Goal: Transaction & Acquisition: Purchase product/service

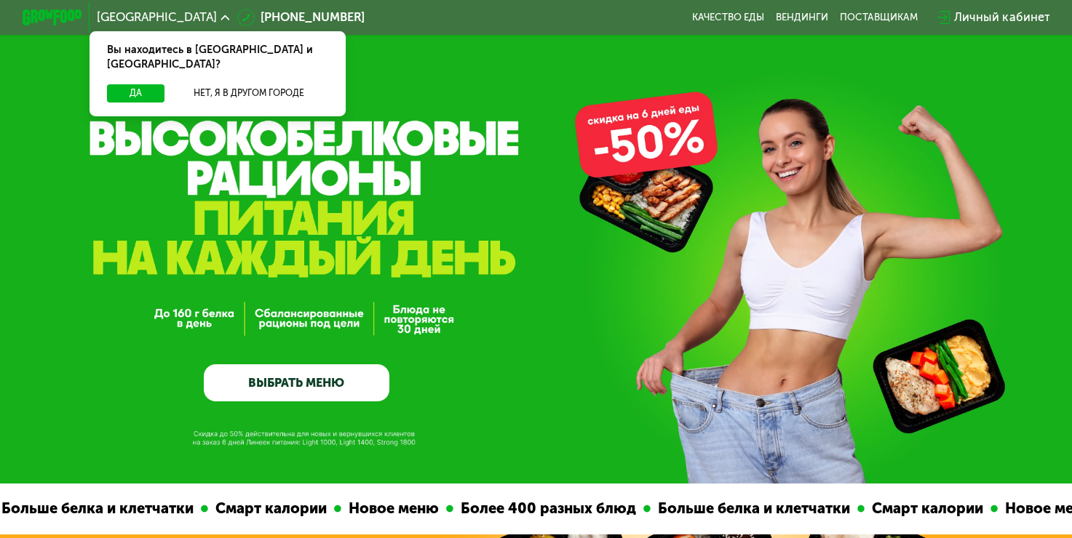
drag, startPoint x: 73, startPoint y: 129, endPoint x: 196, endPoint y: 160, distance: 126.2
click at [196, 160] on div "GrowFood — доставка правильного питания ВЫБРАТЬ МЕНЮ" at bounding box center [536, 242] width 1072 height 484
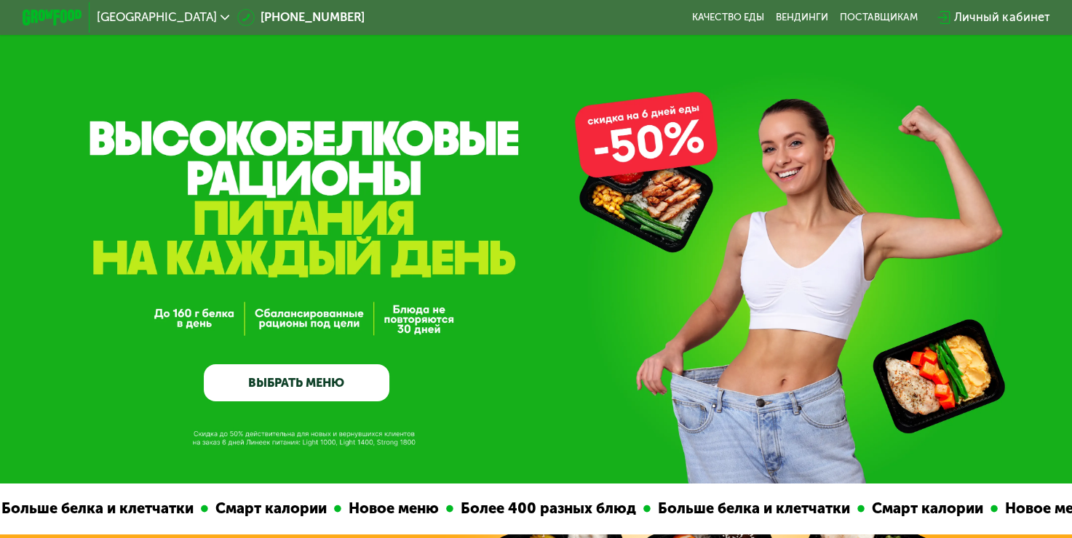
drag, startPoint x: 105, startPoint y: 134, endPoint x: 242, endPoint y: 160, distance: 140.0
click at [231, 160] on div "GrowFood — доставка правильного питания ВЫБРАТЬ МЕНЮ" at bounding box center [536, 242] width 1072 height 484
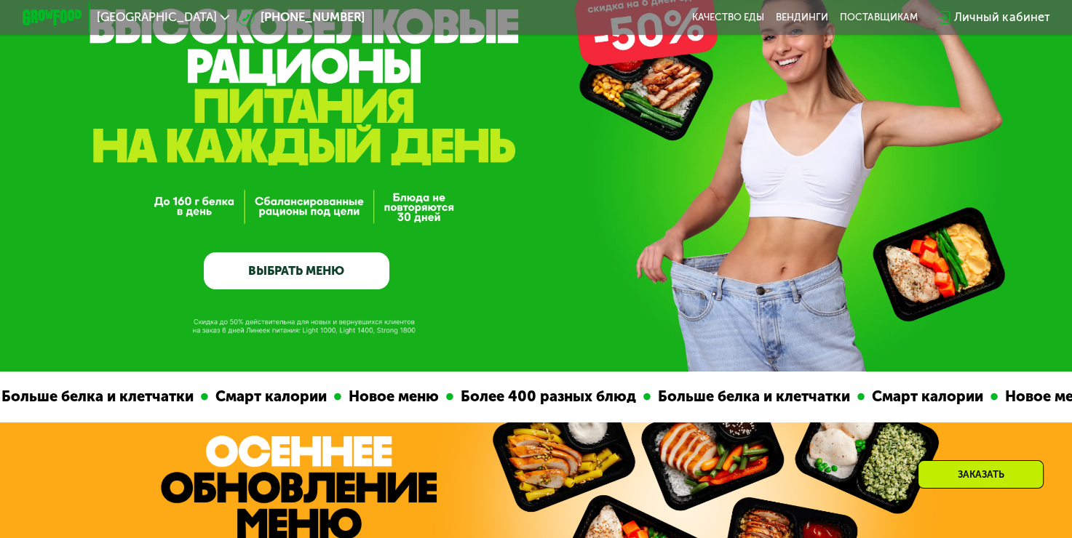
scroll to position [146, 0]
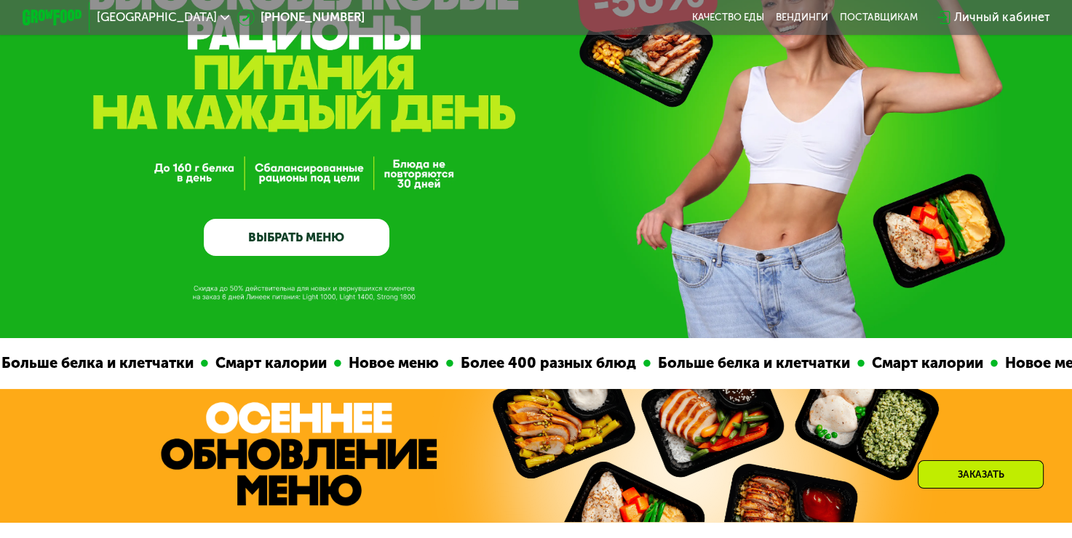
click at [367, 244] on link "ВЫБРАТЬ МЕНЮ" at bounding box center [297, 237] width 186 height 37
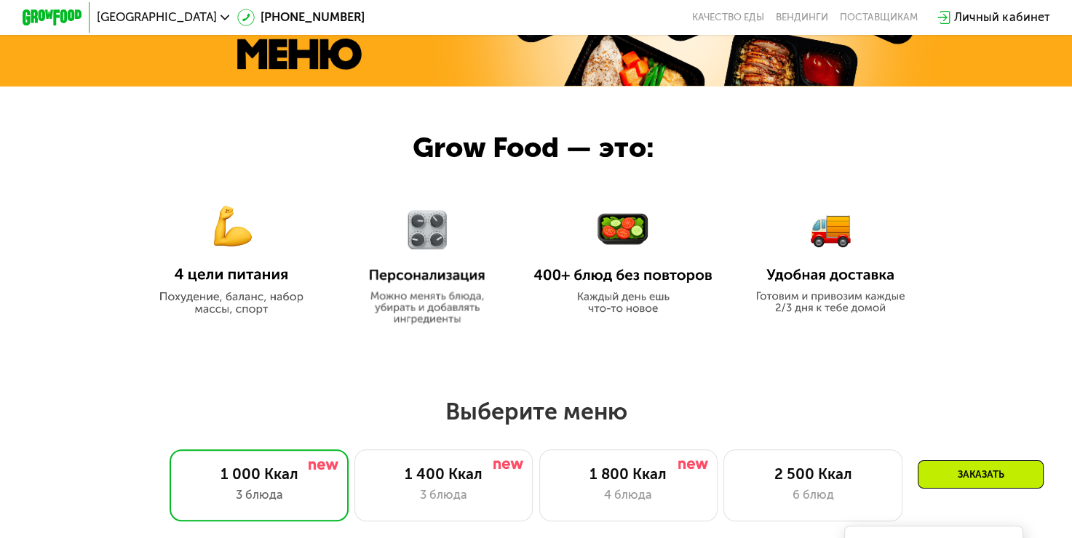
scroll to position [585, 0]
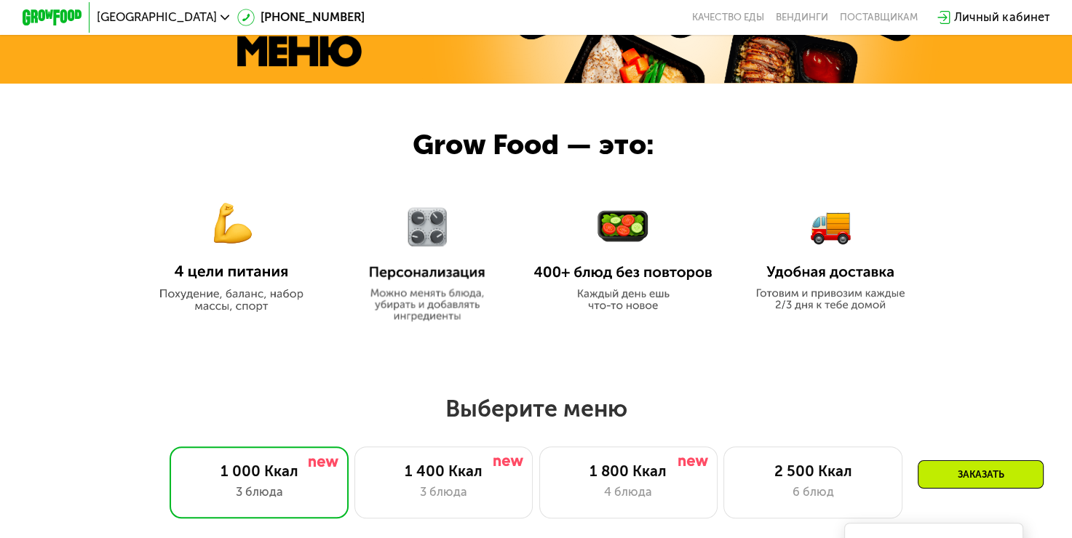
click at [850, 297] on img at bounding box center [830, 248] width 162 height 123
click at [825, 258] on img at bounding box center [830, 248] width 162 height 123
click at [825, 274] on img at bounding box center [830, 248] width 162 height 123
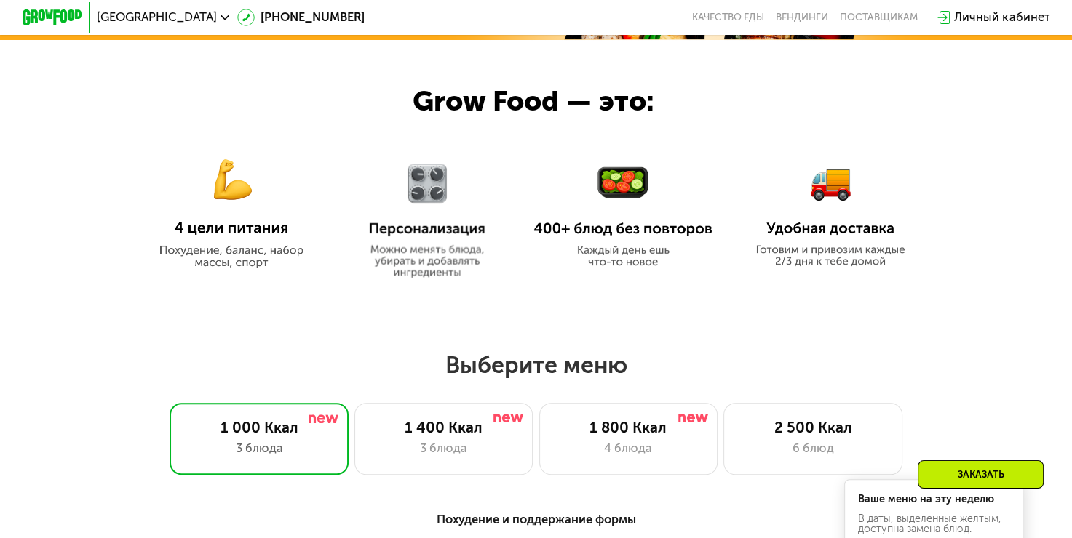
scroll to position [731, 0]
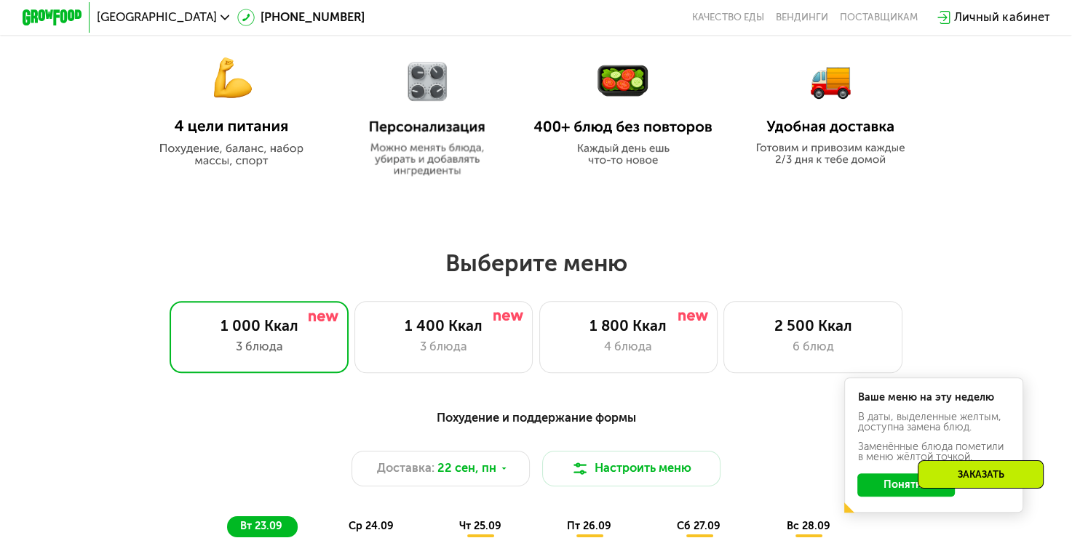
click at [870, 137] on img at bounding box center [830, 102] width 162 height 123
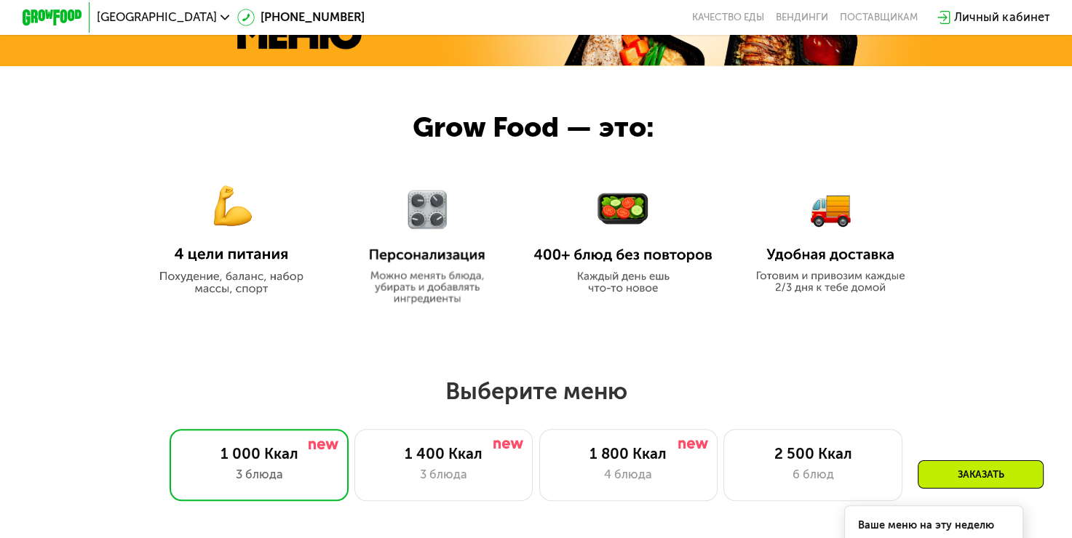
scroll to position [582, 0]
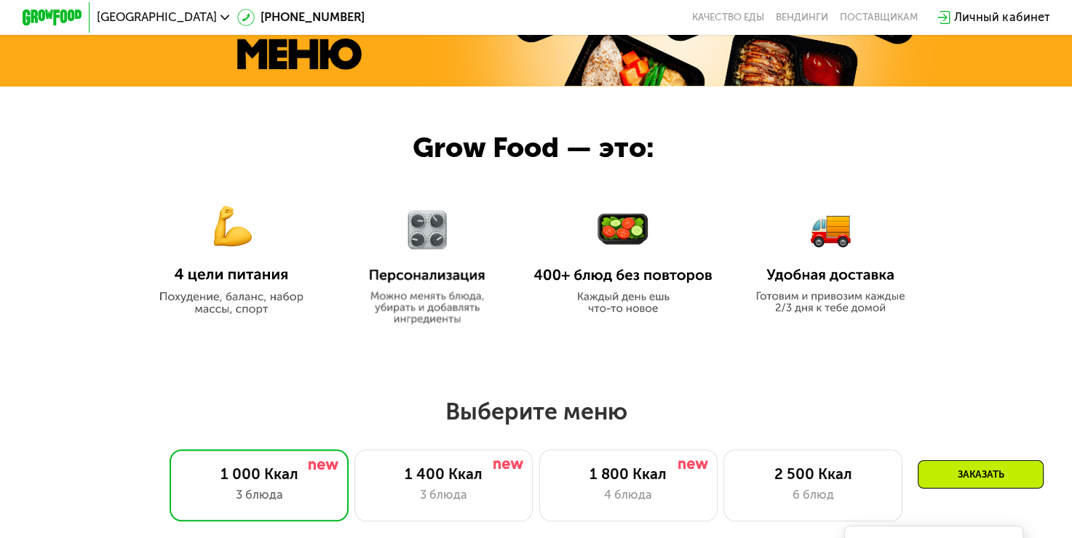
drag, startPoint x: 793, startPoint y: 272, endPoint x: 811, endPoint y: 253, distance: 25.7
click at [794, 271] on img at bounding box center [830, 251] width 162 height 123
drag, startPoint x: 821, startPoint y: 246, endPoint x: 827, endPoint y: 269, distance: 24.0
click at [821, 247] on img at bounding box center [830, 251] width 162 height 123
click at [835, 294] on img at bounding box center [830, 251] width 162 height 123
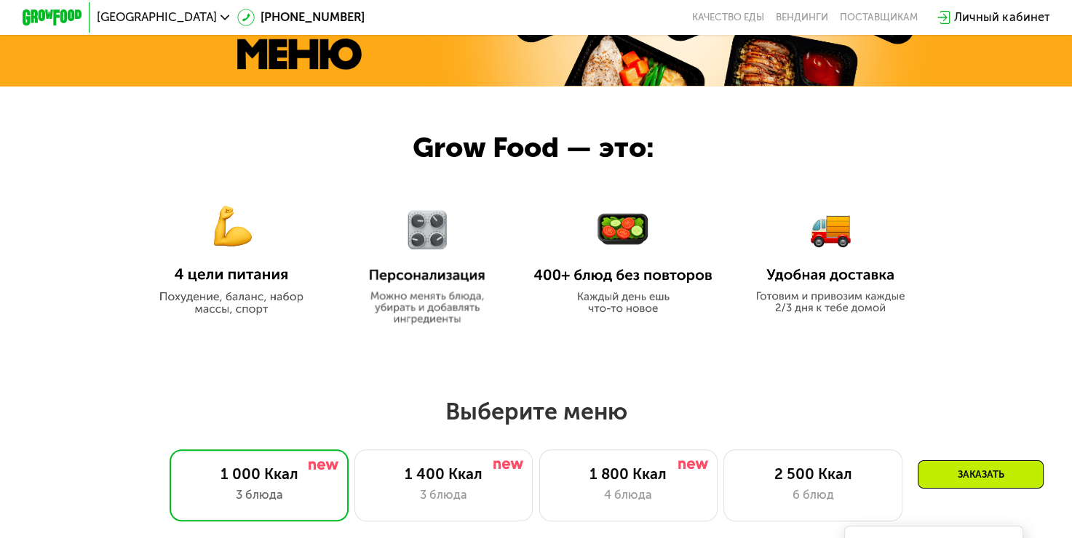
click at [630, 247] on img at bounding box center [622, 263] width 179 height 103
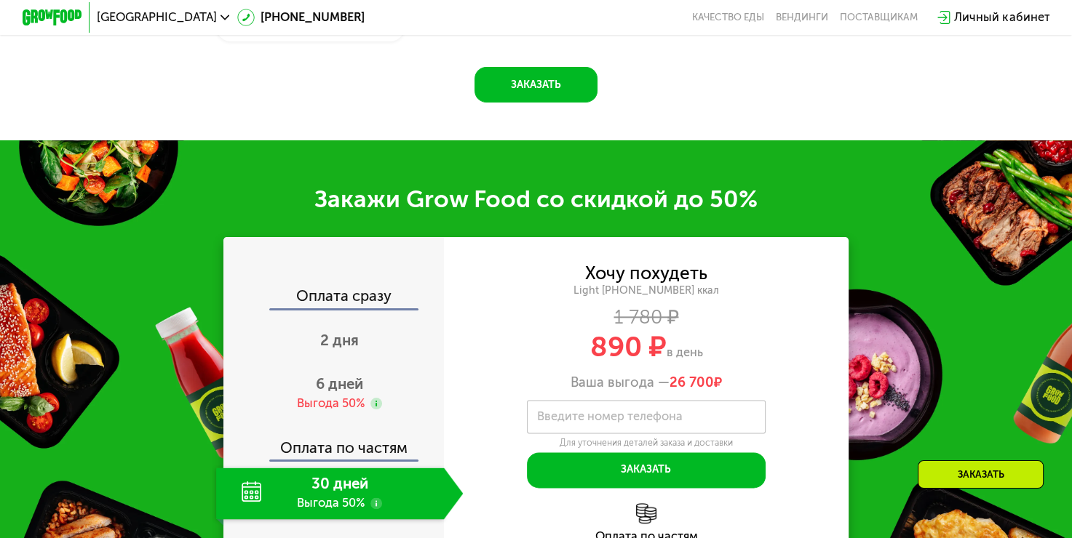
scroll to position [1674, 0]
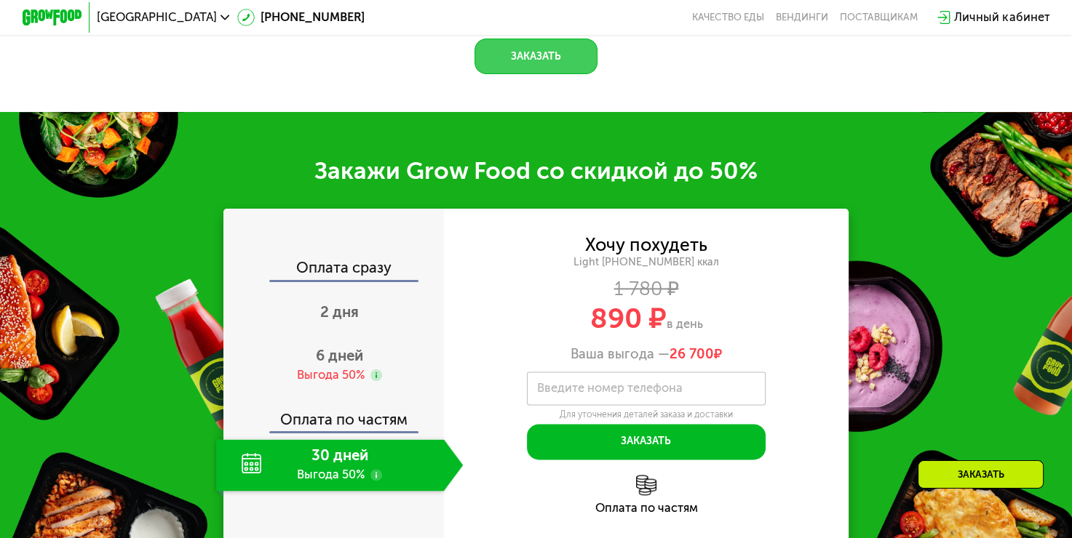
click at [563, 69] on button "Заказать" at bounding box center [535, 57] width 123 height 36
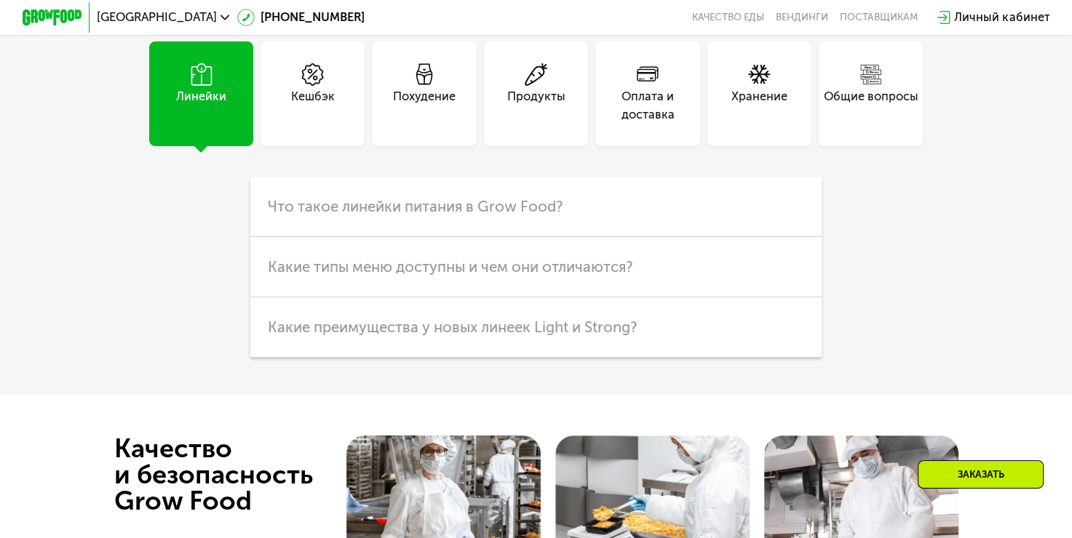
scroll to position [3981, 0]
click at [658, 85] on icon at bounding box center [648, 74] width 23 height 23
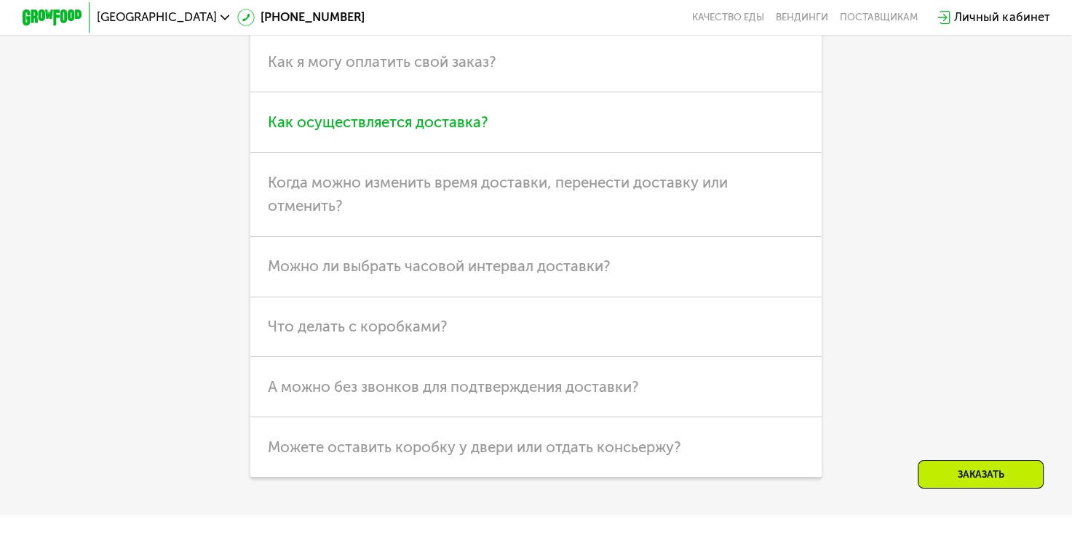
scroll to position [4126, 0]
click at [581, 151] on h3 "Как осуществляется доставка?" at bounding box center [536, 121] width 572 height 60
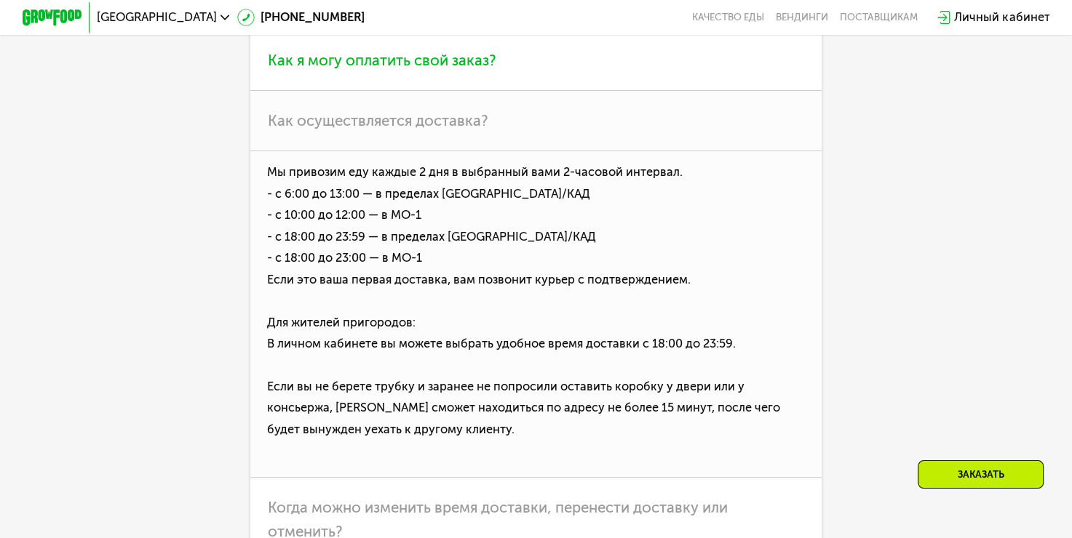
click at [467, 91] on h3 "Как я могу оплатить свой заказ?" at bounding box center [536, 61] width 572 height 60
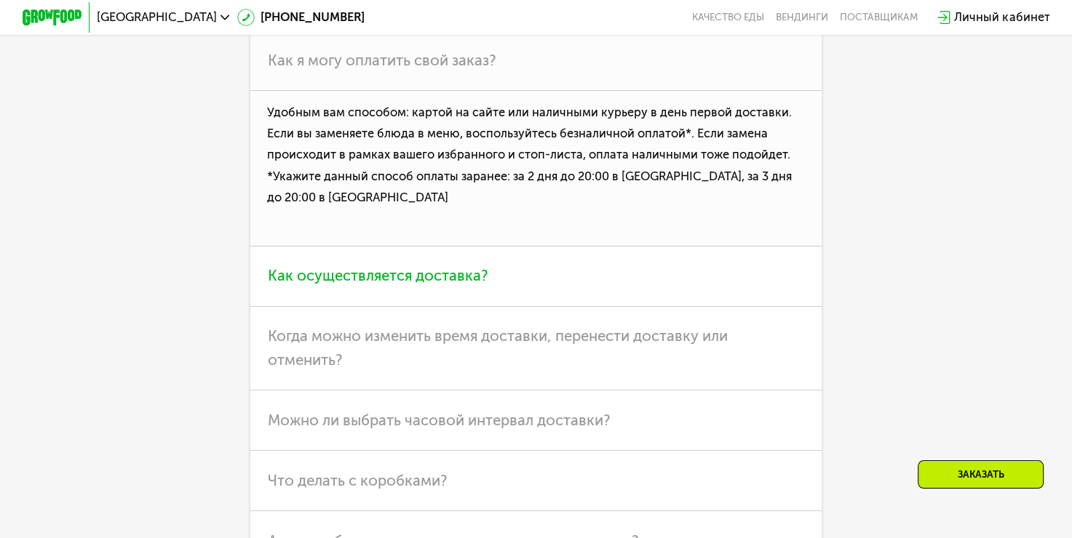
click at [399, 282] on h3 "Как осуществляется доставка?" at bounding box center [536, 277] width 572 height 60
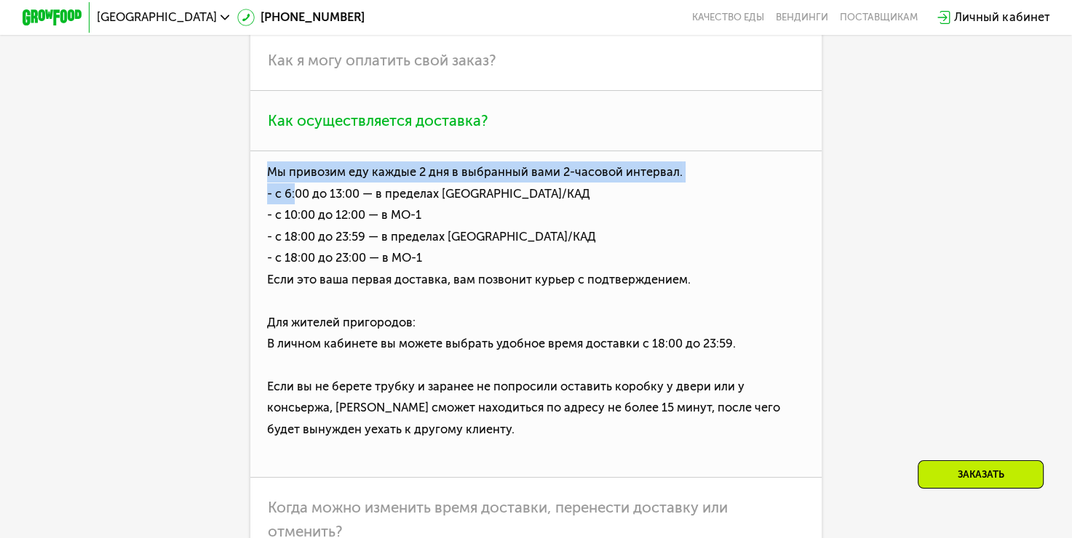
drag, startPoint x: 263, startPoint y: 204, endPoint x: 285, endPoint y: 218, distance: 25.8
click at [285, 218] on p "Мы привозим еду каждые 2 дня в выбранный вами 2-часовой интервал. - с 6:00 до 1…" at bounding box center [536, 314] width 572 height 327
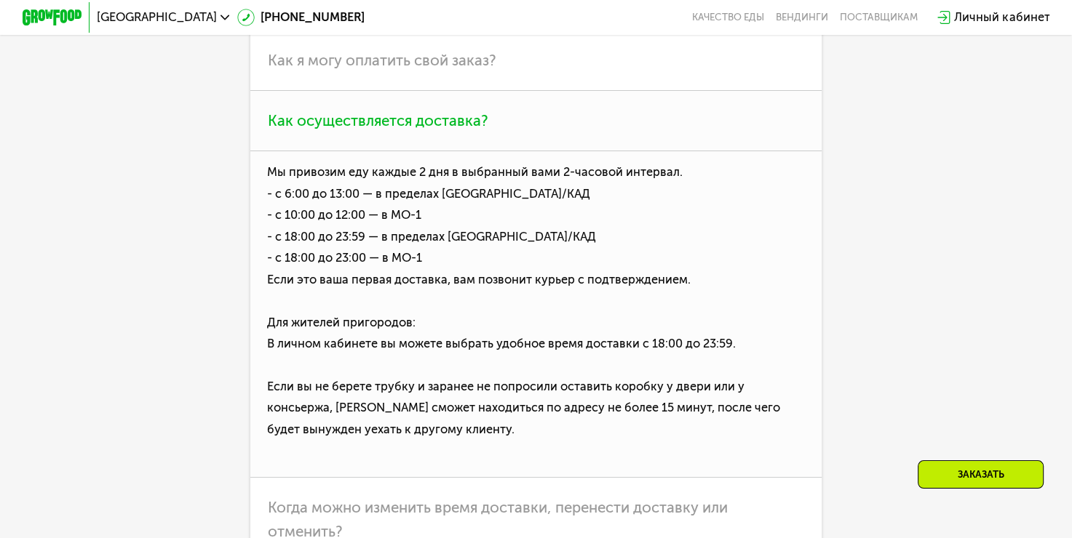
click at [533, 315] on p "Мы привозим еду каждые 2 дня в выбранный вами 2-часовой интервал. - с 6:00 до 1…" at bounding box center [536, 314] width 572 height 327
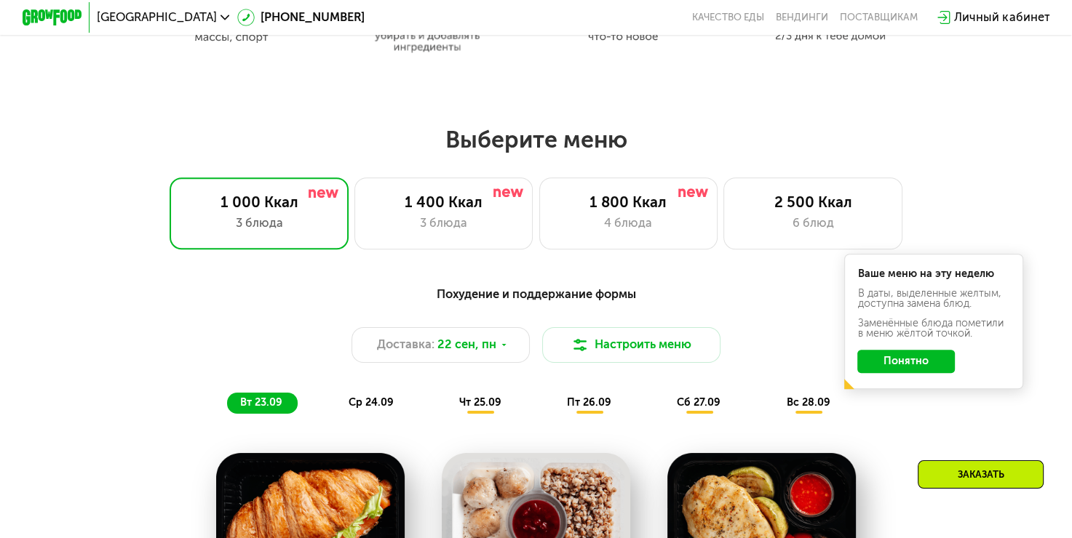
scroll to position [800, 0]
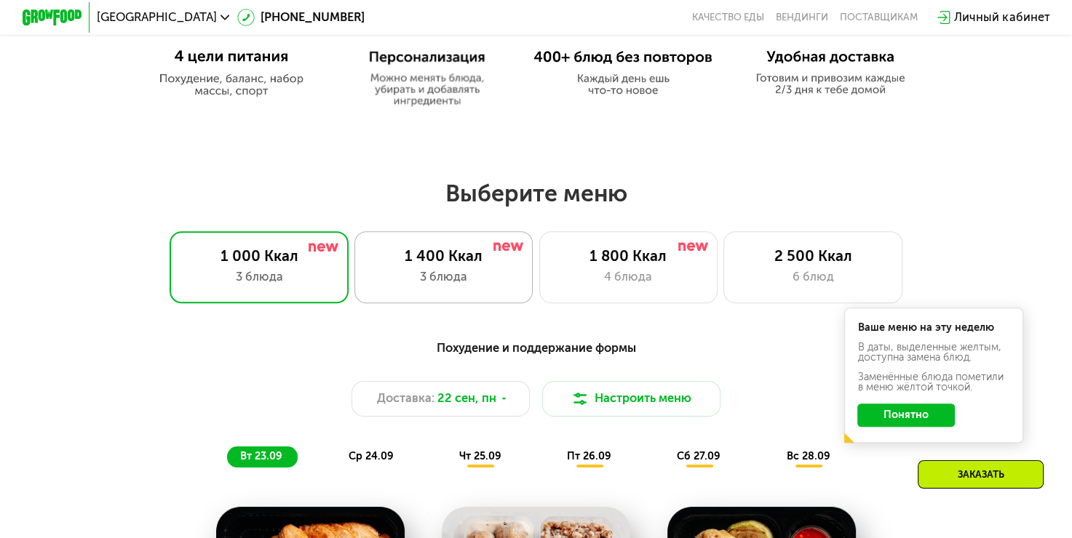
click at [460, 273] on div "1 400 Ккал 3 блюда" at bounding box center [443, 266] width 179 height 71
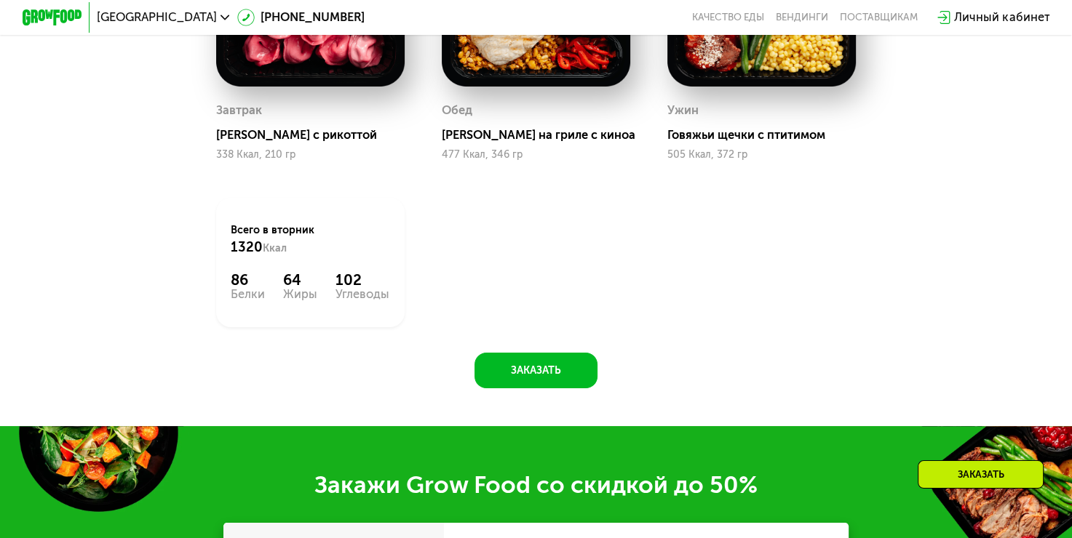
scroll to position [1382, 0]
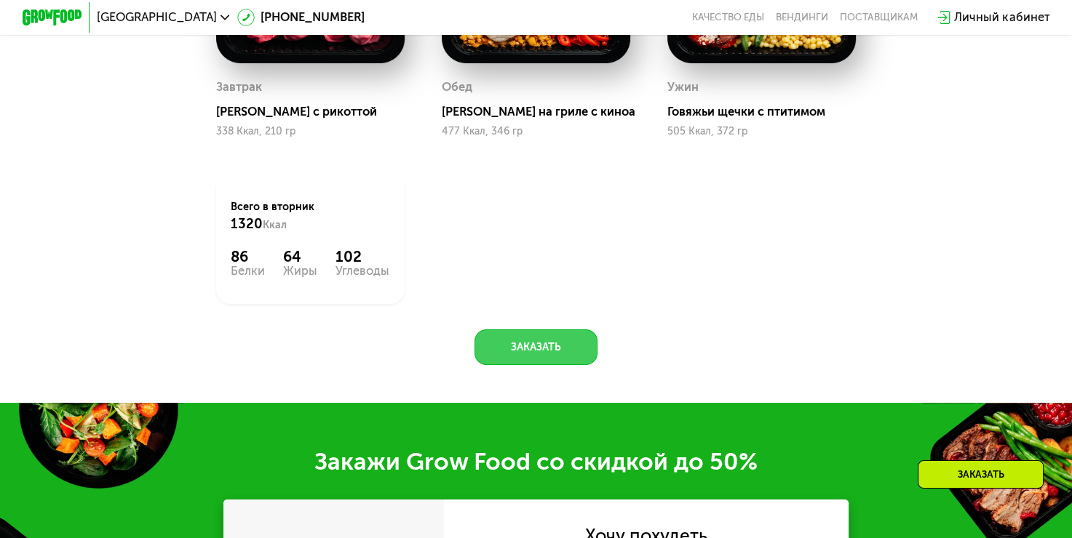
click at [527, 351] on button "Заказать" at bounding box center [535, 348] width 123 height 36
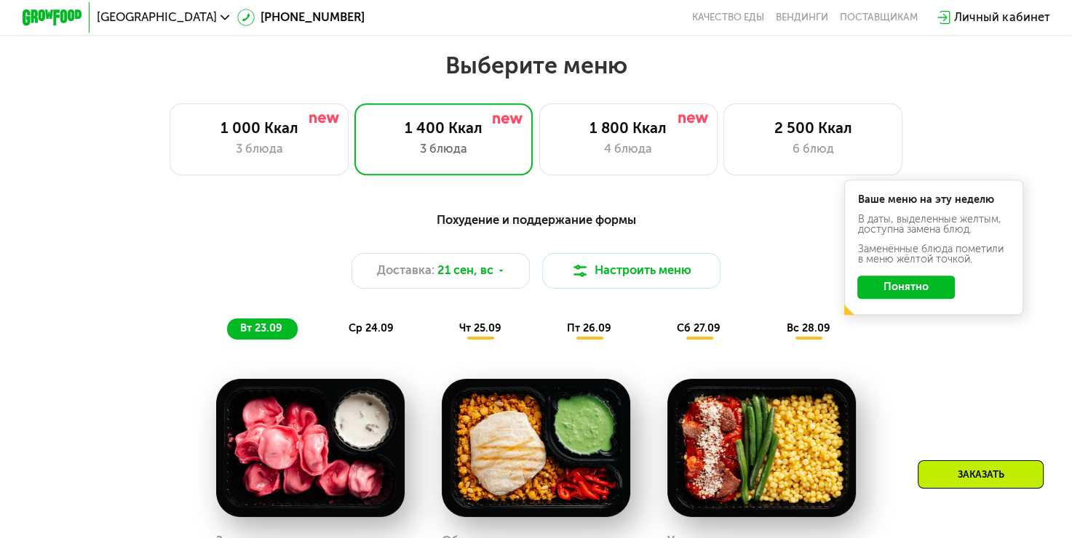
scroll to position [925, 0]
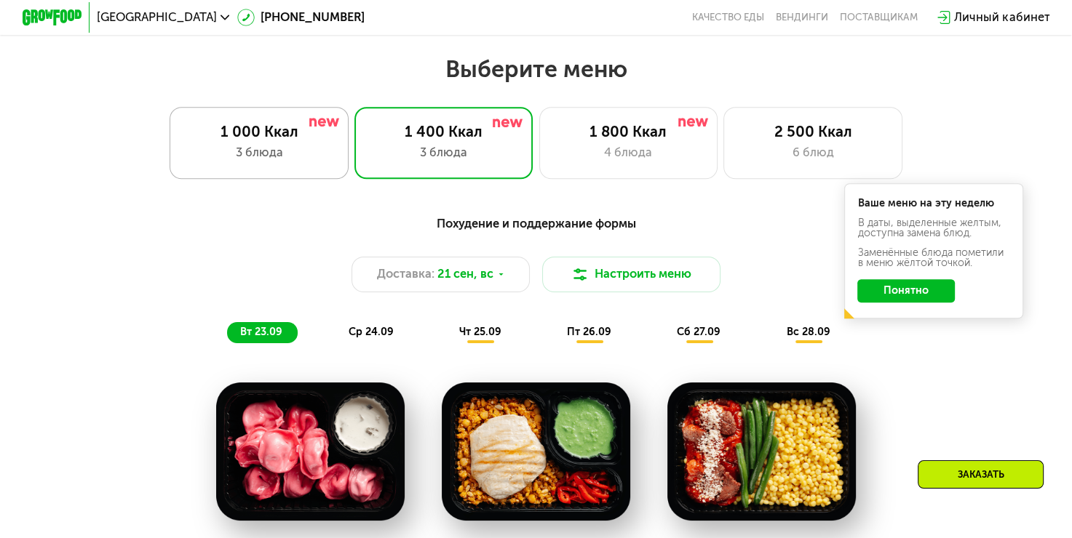
click at [255, 172] on div "1 000 Ккал 3 блюда" at bounding box center [259, 142] width 179 height 71
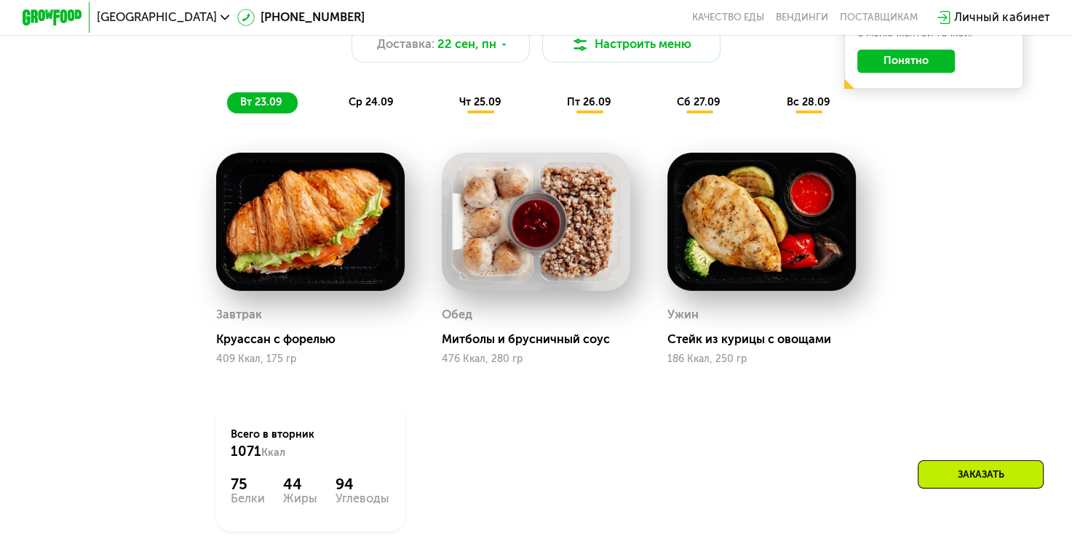
scroll to position [1143, 0]
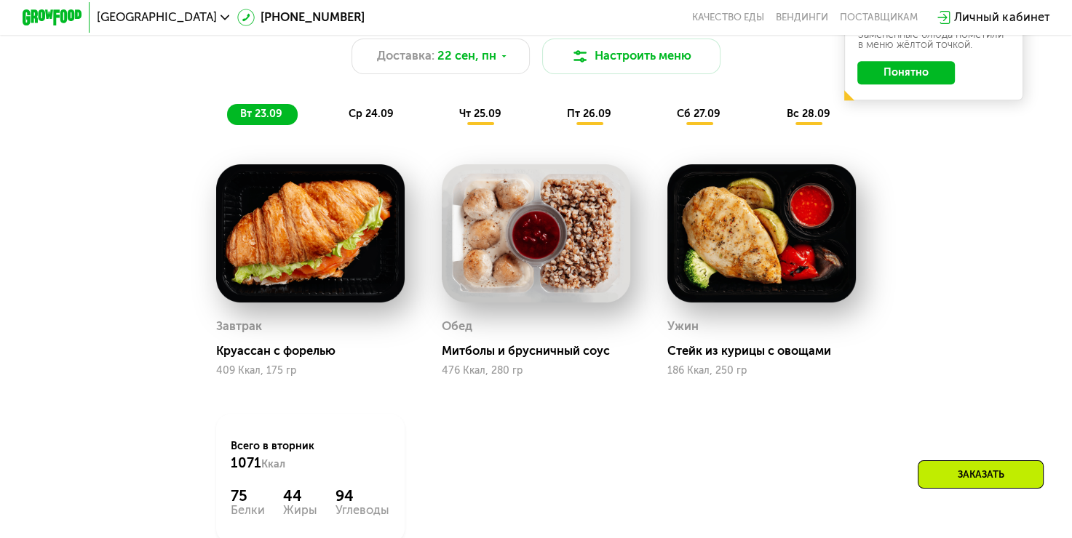
click at [392, 114] on div "ср 24.09" at bounding box center [371, 114] width 73 height 21
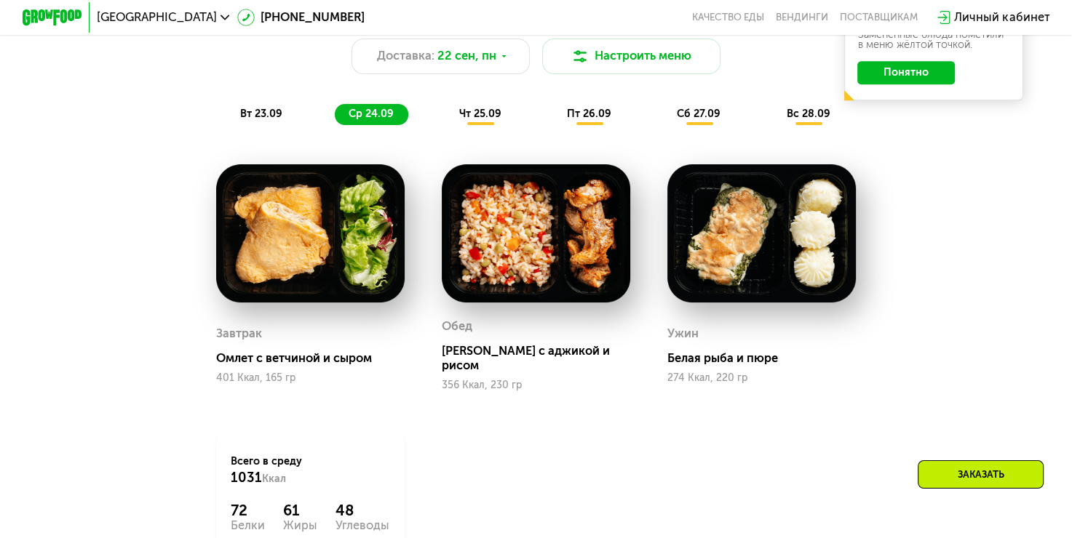
click at [475, 117] on span "чт 25.09" at bounding box center [480, 114] width 42 height 12
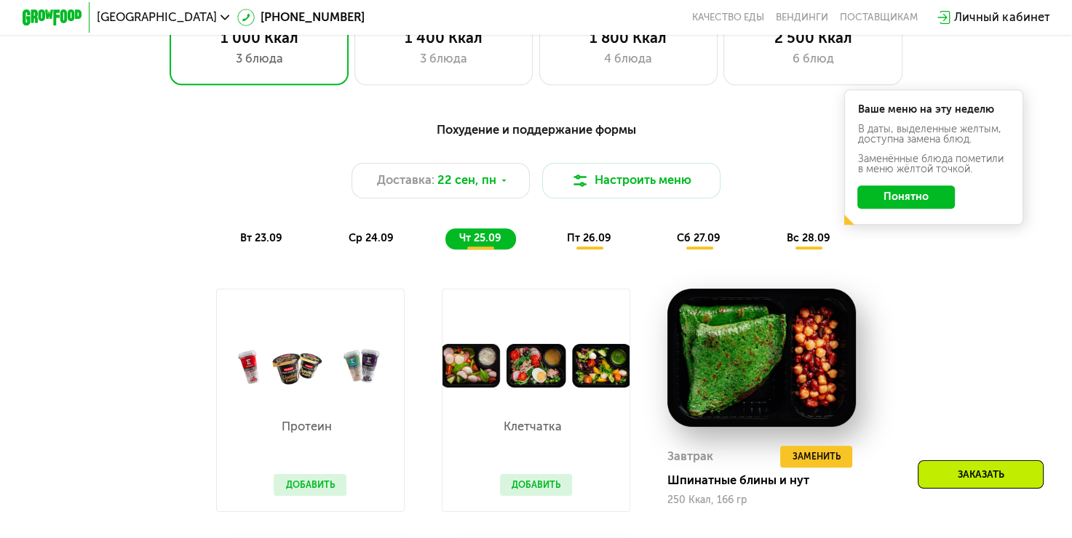
scroll to position [998, 0]
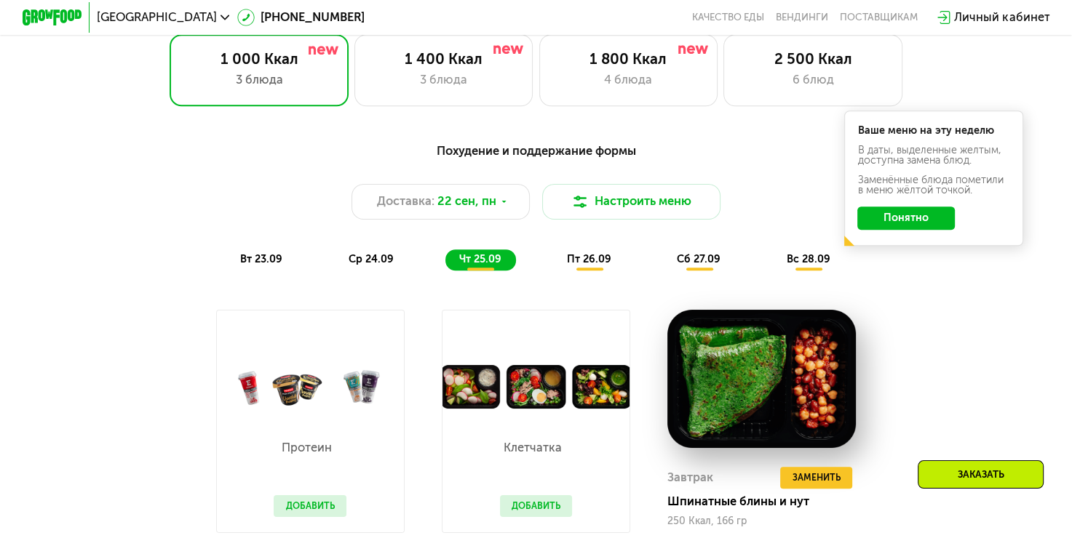
click at [696, 251] on div "Похудение и поддержание формы Доставка: [DATE] Настроить меню вт 23.09 ср 24.09…" at bounding box center [535, 206] width 881 height 129
click at [691, 265] on span "сб 27.09" at bounding box center [699, 259] width 44 height 12
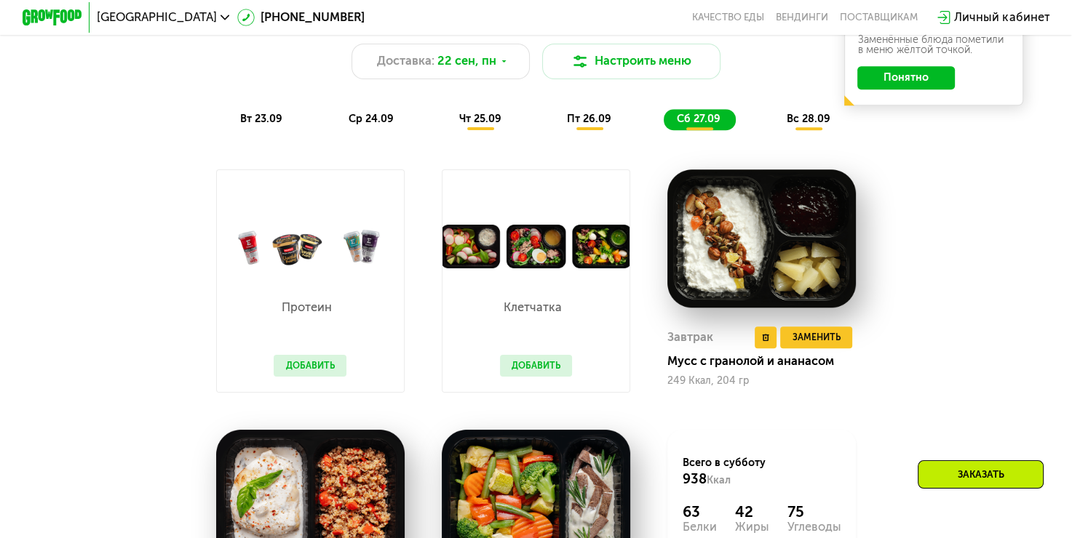
scroll to position [1216, 0]
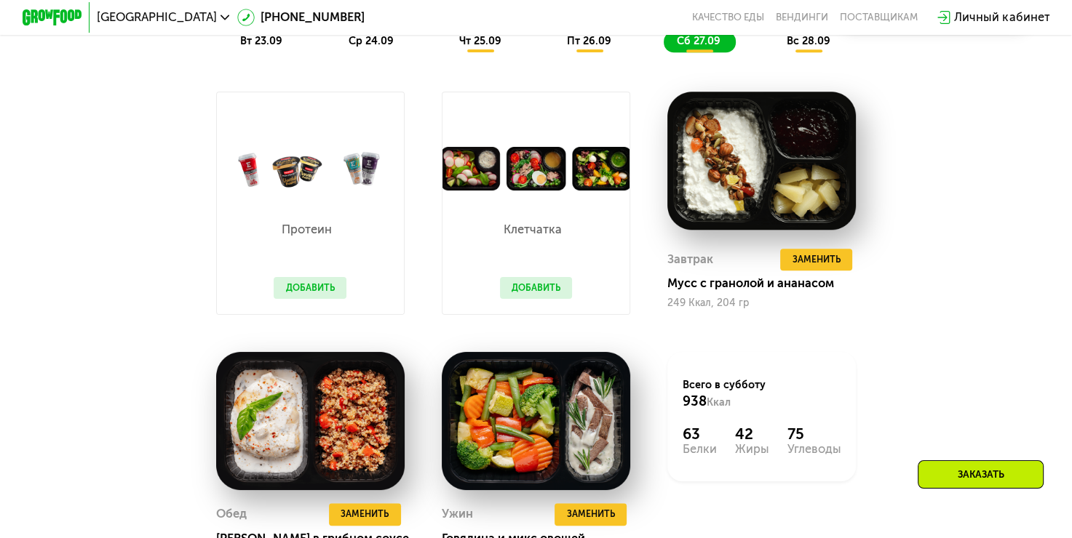
click at [940, 138] on div "Похудение и поддержание формы Доставка: [DATE] Настроить меню вт 23.09 ср 24.09…" at bounding box center [535, 270] width 917 height 712
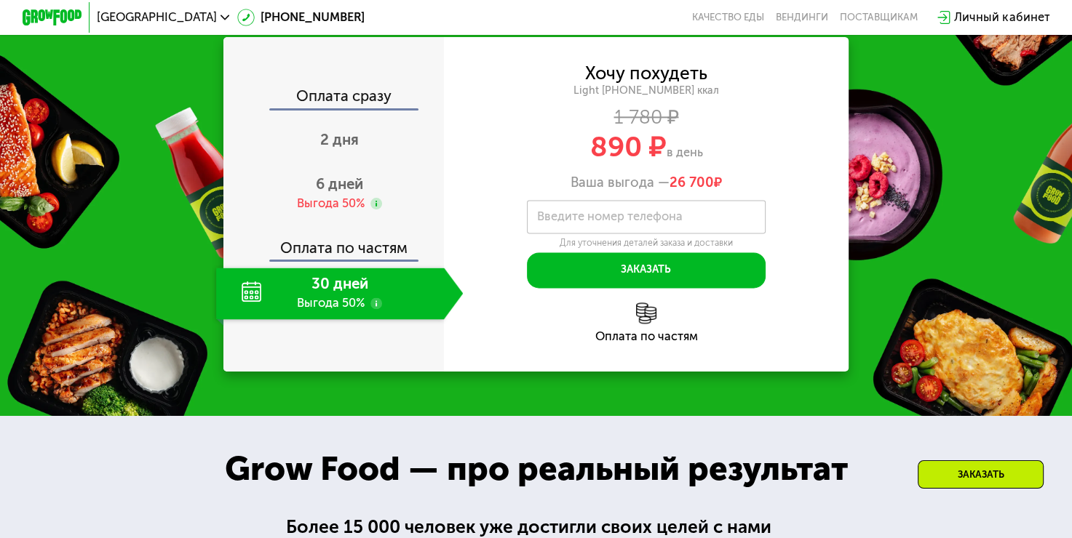
scroll to position [1874, 0]
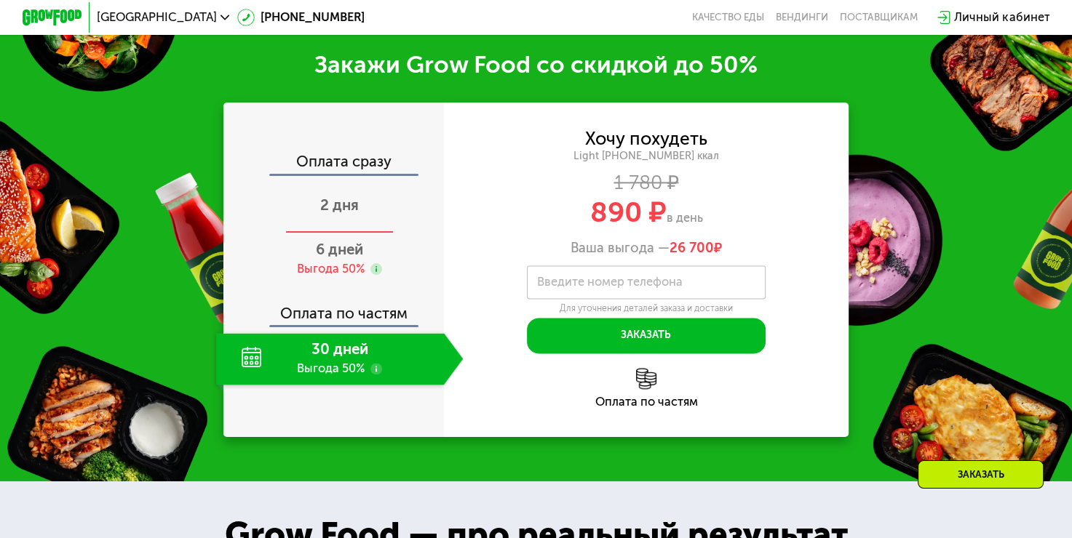
click at [373, 212] on div "2 дня" at bounding box center [339, 207] width 247 height 52
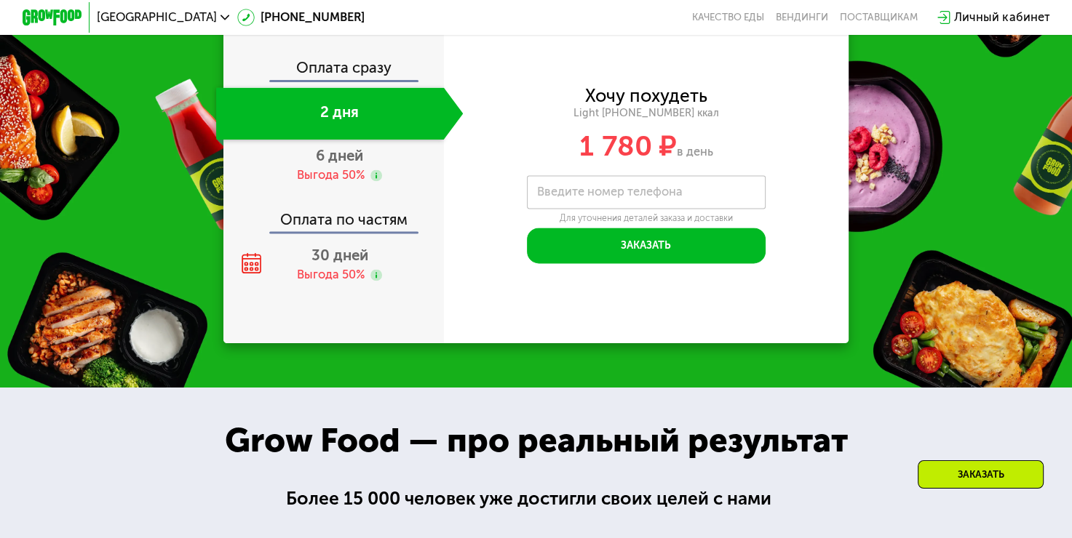
click at [387, 80] on div "Оплата сразу" at bounding box center [334, 70] width 219 height 20
click at [413, 231] on div "Оплата по частям" at bounding box center [334, 214] width 219 height 34
click at [394, 231] on div "Оплата по частям" at bounding box center [334, 214] width 219 height 34
click at [346, 264] on span "30 дней" at bounding box center [339, 255] width 57 height 17
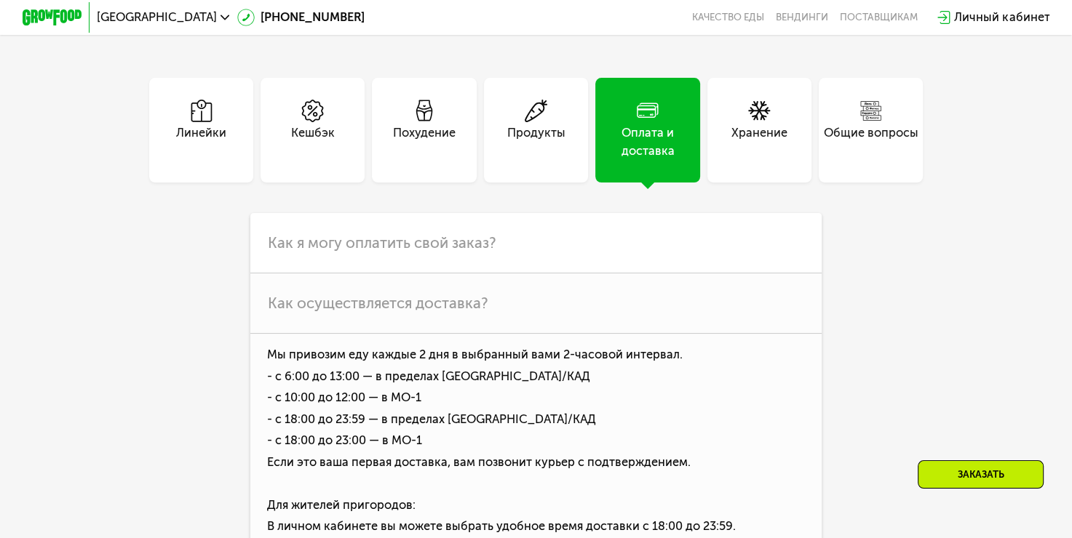
scroll to position [3911, 0]
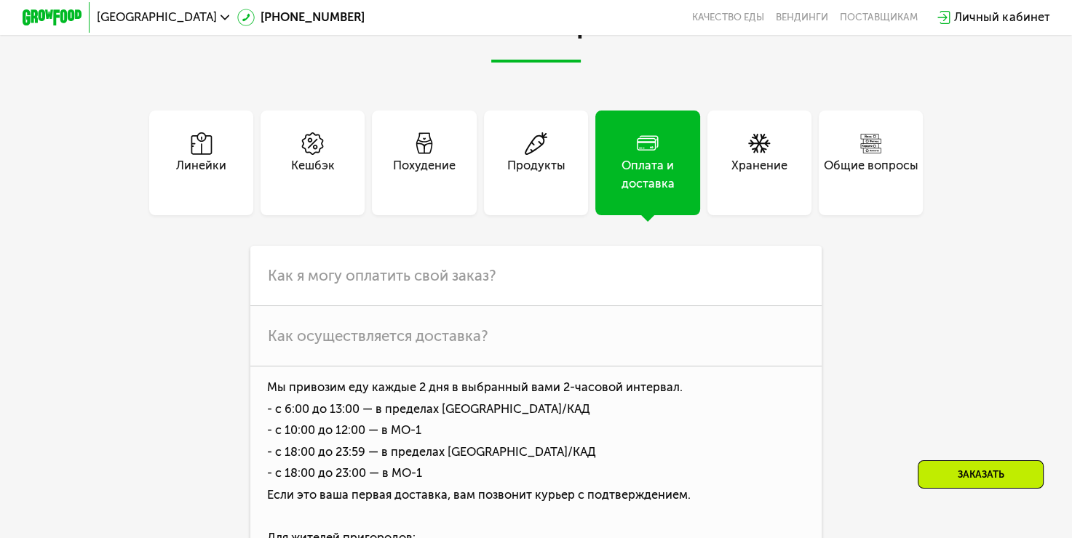
click at [343, 204] on div "Кешбэк" at bounding box center [312, 163] width 104 height 104
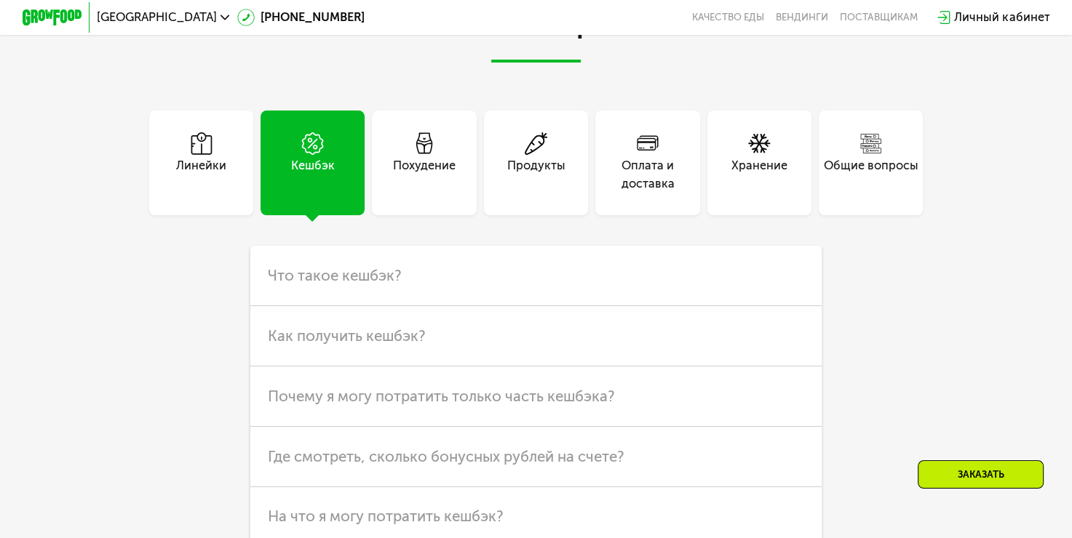
click at [220, 193] on div "Линейки" at bounding box center [201, 175] width 50 height 36
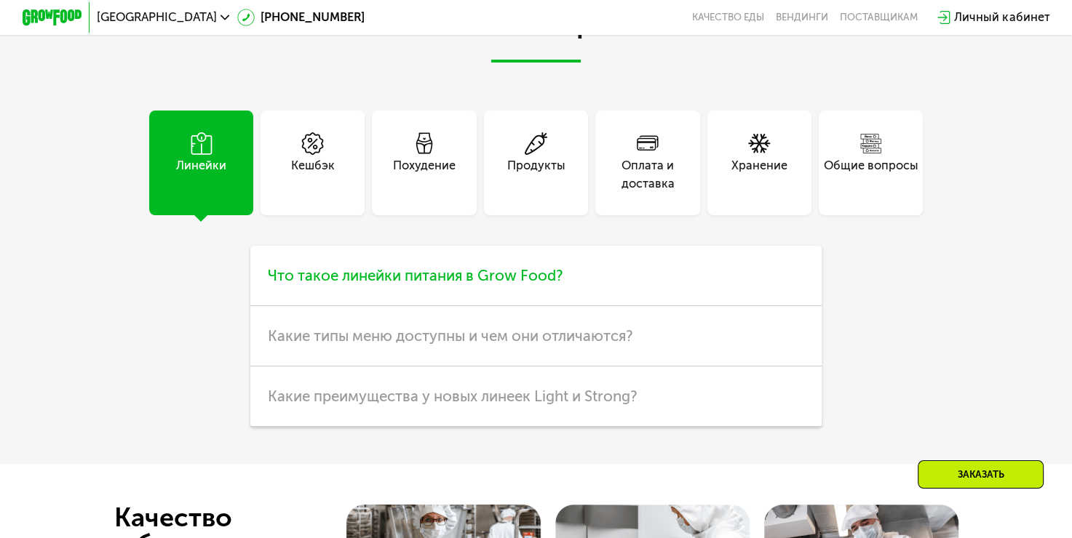
click at [389, 284] on span "Что такое линейки питания в Grow Food?" at bounding box center [415, 275] width 295 height 17
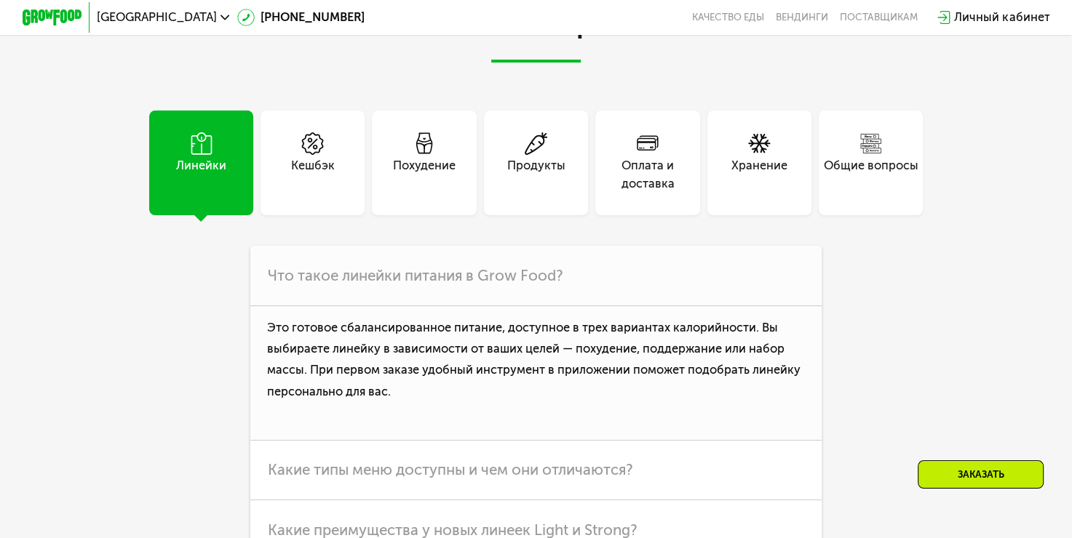
click at [291, 193] on div "Кешбэк" at bounding box center [313, 175] width 44 height 36
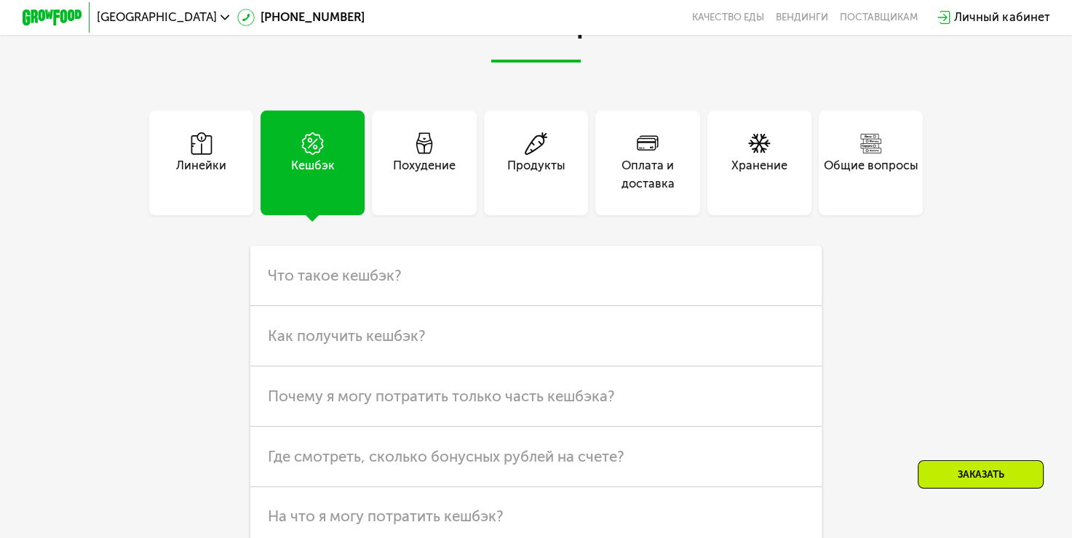
click at [434, 193] on div "Похудение" at bounding box center [424, 175] width 63 height 36
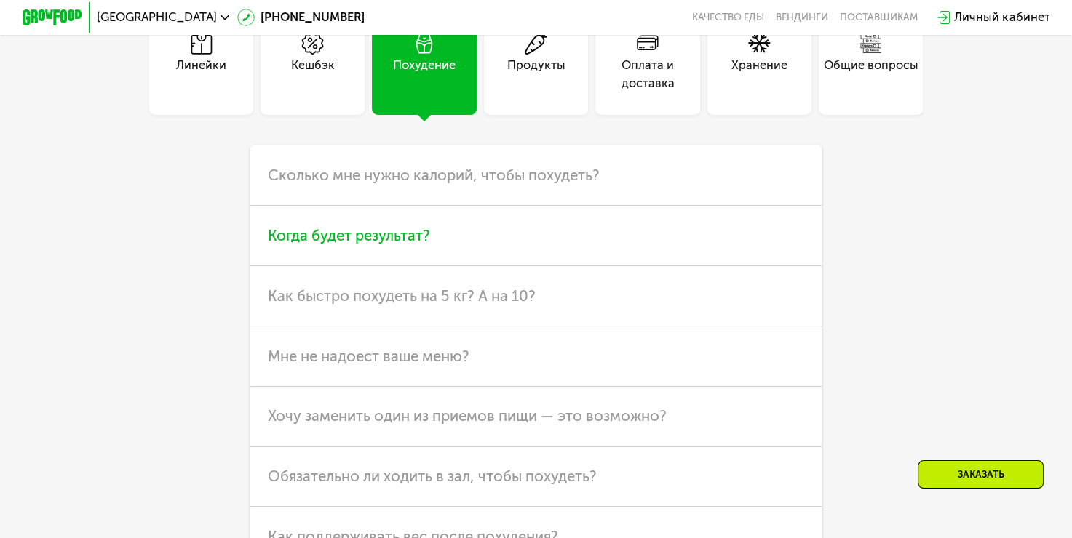
scroll to position [4056, 0]
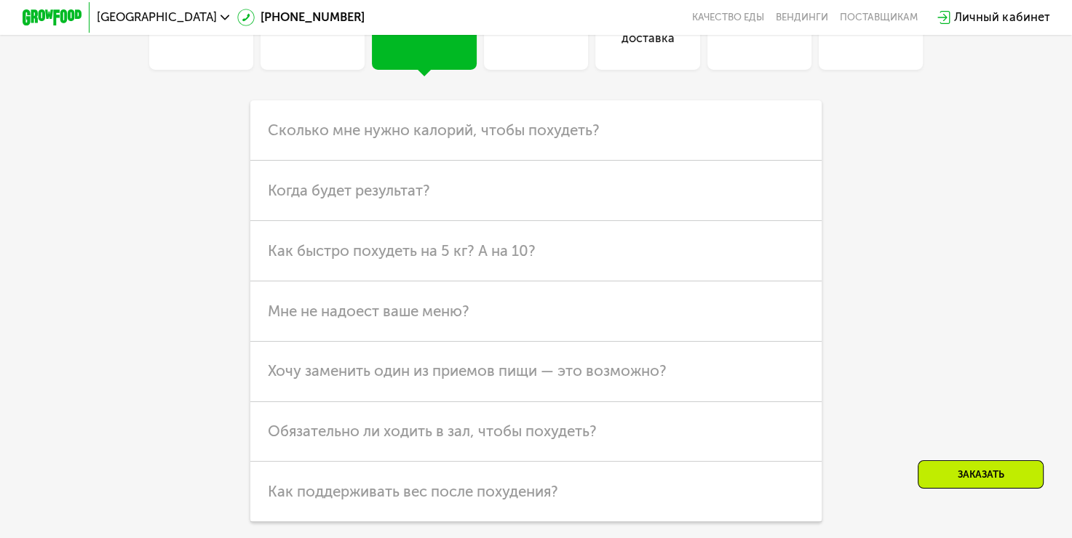
click at [308, 69] on div "Кешбэк" at bounding box center [312, 17] width 104 height 104
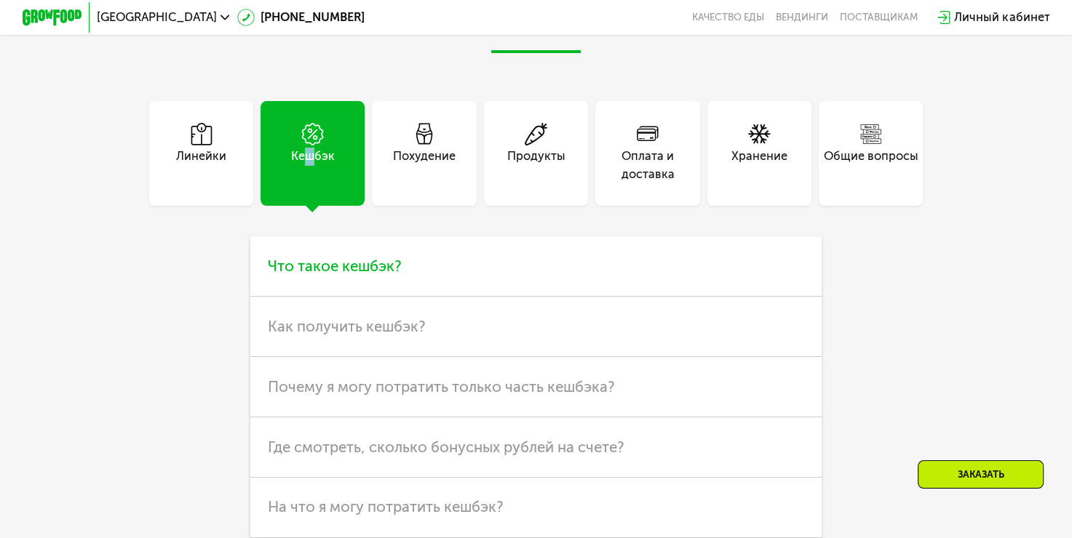
scroll to position [3911, 0]
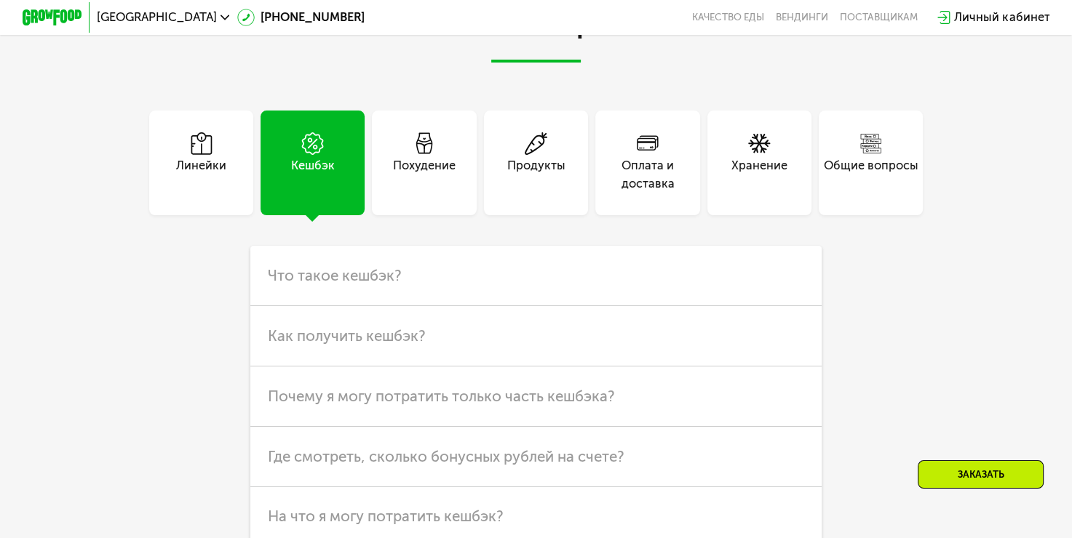
click at [790, 192] on div "Хранение" at bounding box center [759, 163] width 104 height 104
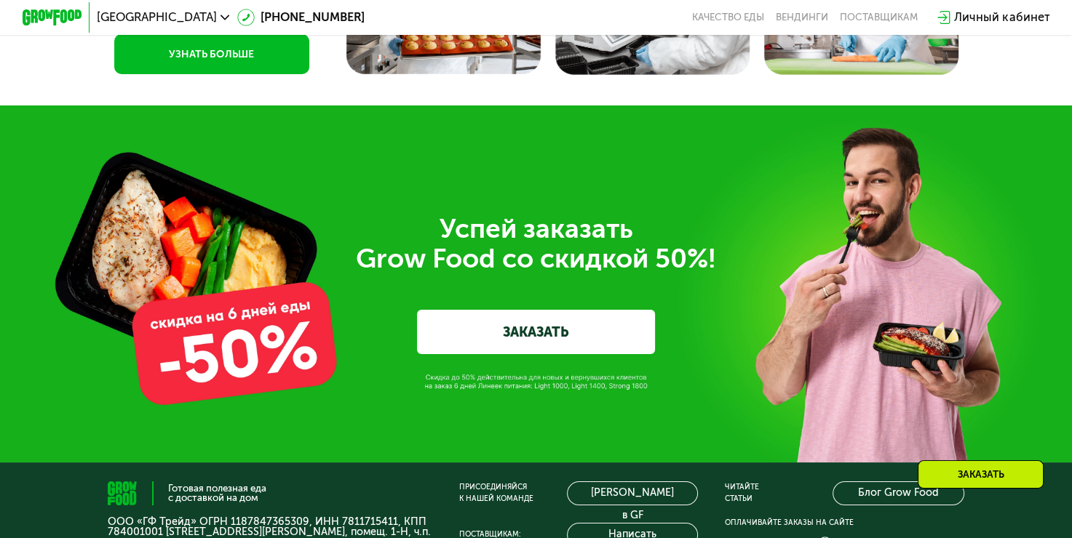
scroll to position [4784, 0]
